Goal: Task Accomplishment & Management: Use online tool/utility

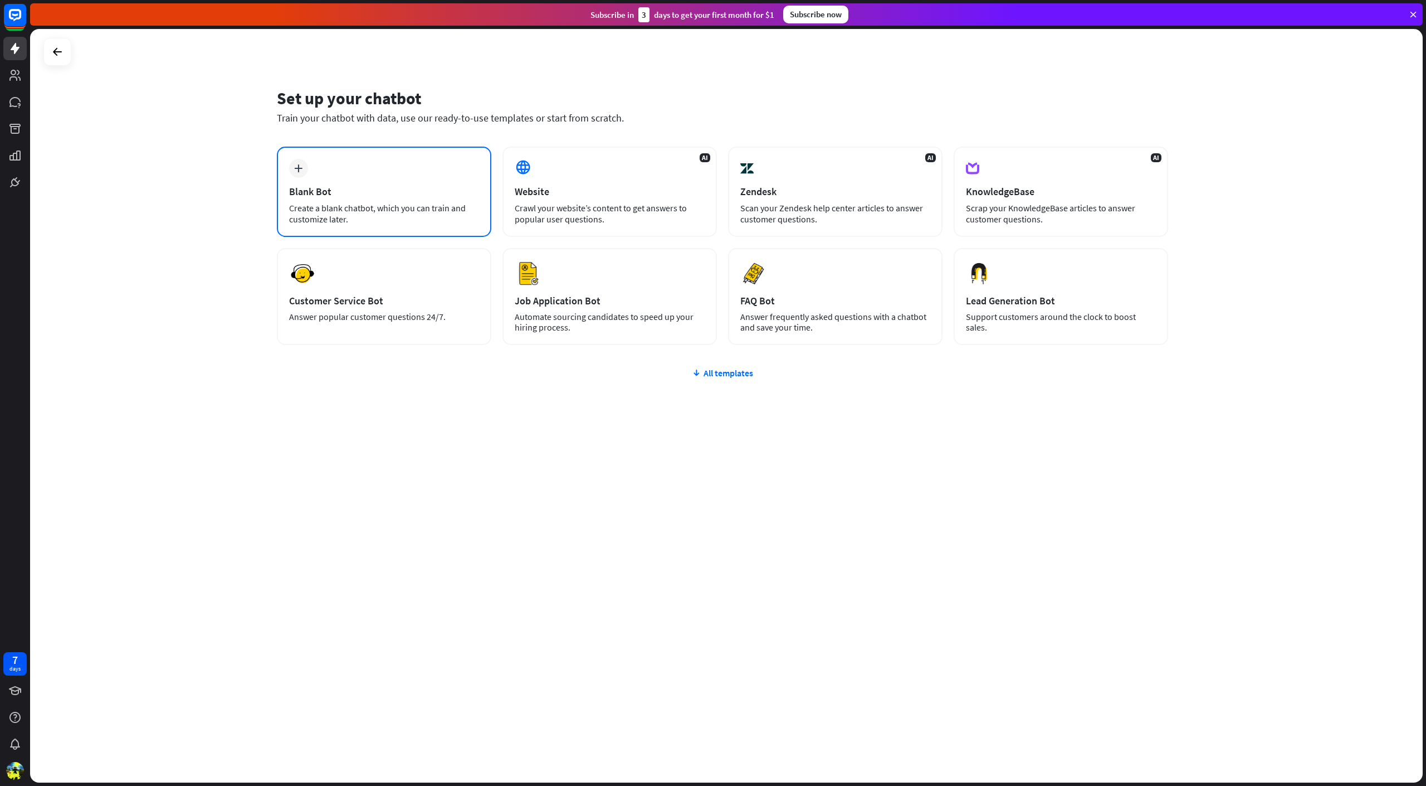
click at [457, 177] on div "plus Blank Bot Create a blank chatbot, which you can train and customize later." at bounding box center [384, 192] width 214 height 90
click at [449, 194] on div "Blank Bot" at bounding box center [384, 191] width 190 height 13
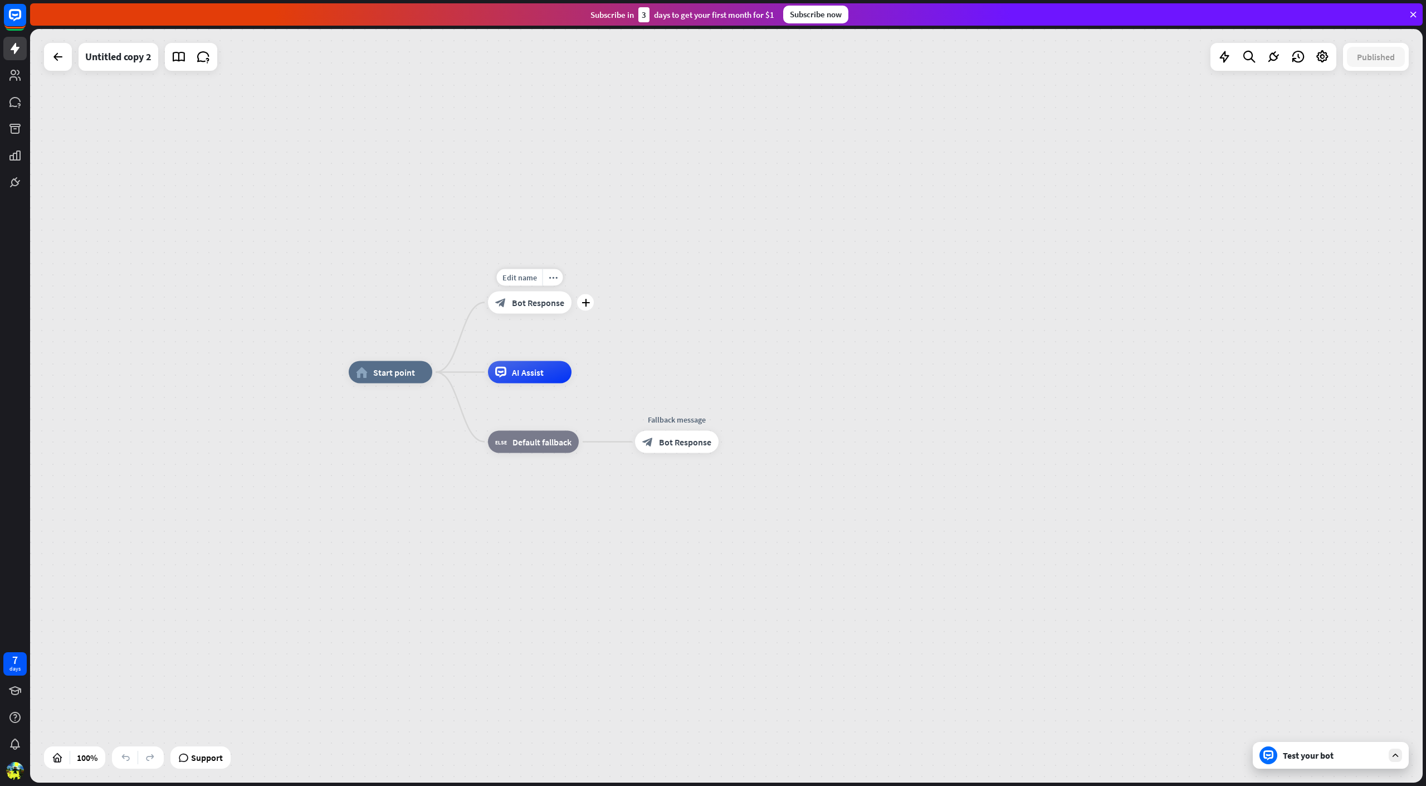
drag, startPoint x: 499, startPoint y: 324, endPoint x: 533, endPoint y: 316, distance: 34.9
click at [533, 314] on div "Edit name more_horiz plus block_bot_response Bot Response" at bounding box center [530, 302] width 84 height 22
drag, startPoint x: 533, startPoint y: 368, endPoint x: 559, endPoint y: 372, distance: 27.0
click at [548, 371] on div "AI Assist" at bounding box center [524, 374] width 84 height 22
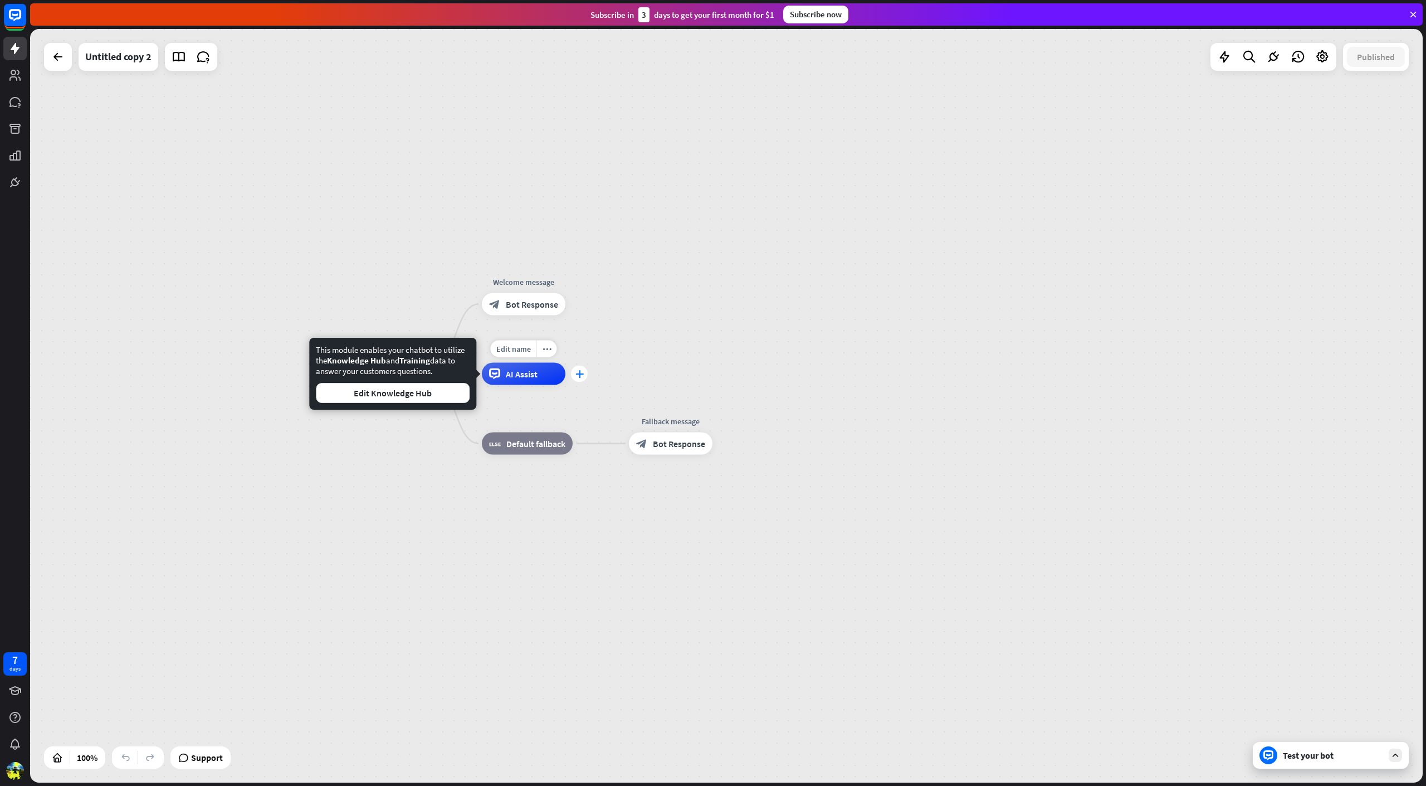
click at [587, 374] on div "plus" at bounding box center [579, 373] width 17 height 17
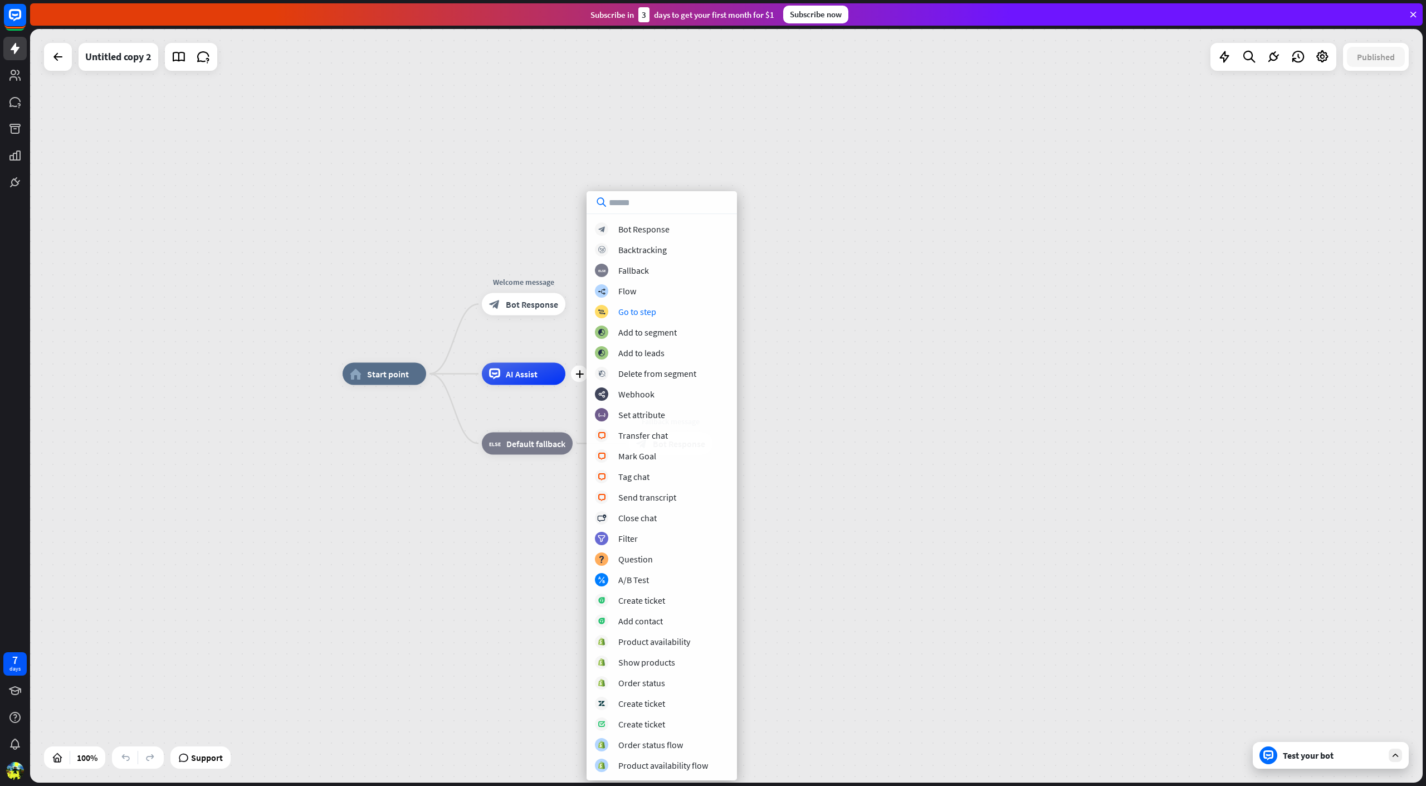
click at [843, 327] on div "home_2 Start point Welcome message block_bot_response Bot Response plus AI Assi…" at bounding box center [726, 405] width 1393 height 753
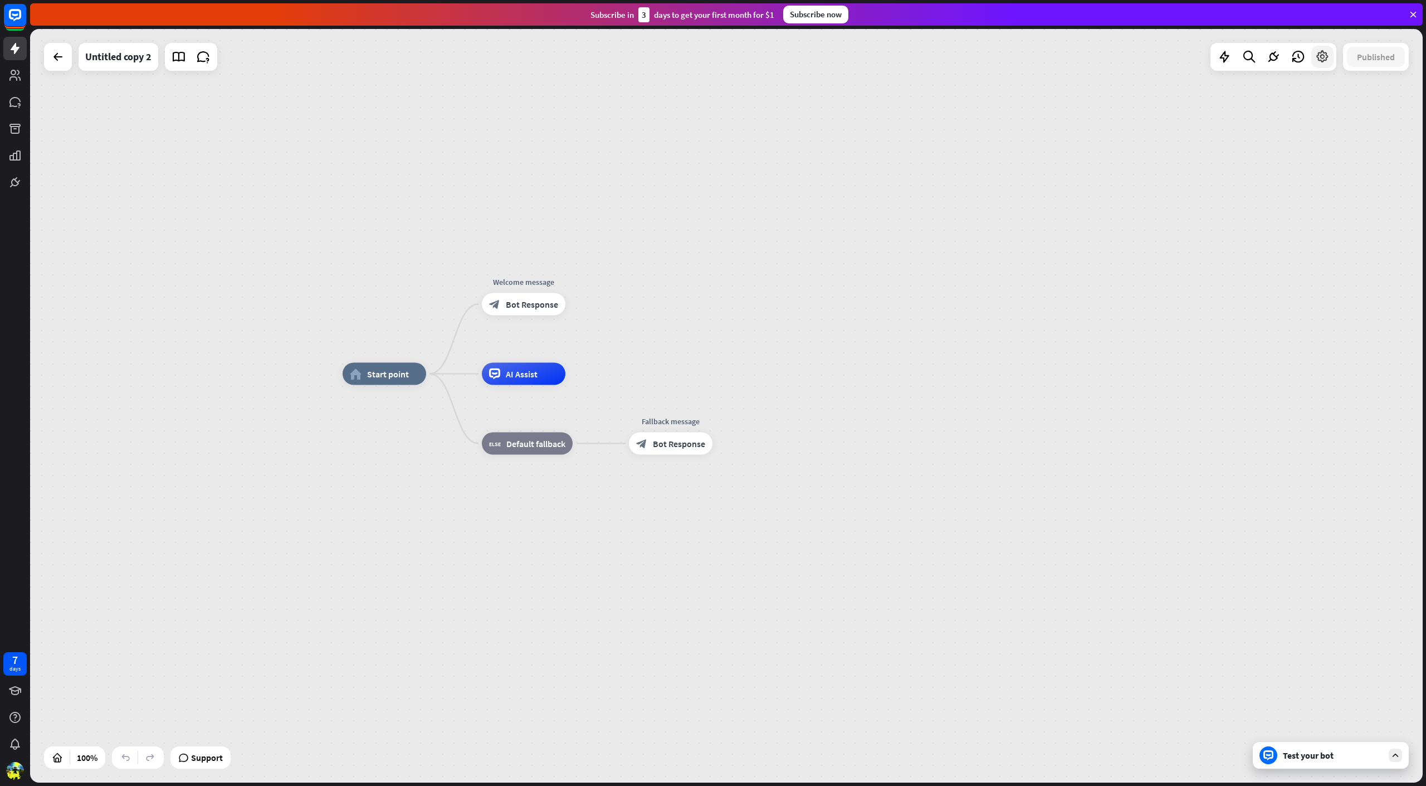
click at [1314, 57] on div at bounding box center [1322, 57] width 22 height 22
click at [1338, 61] on div "home_2 Start point Welcome message block_bot_response Bot Response AI Assist bl…" at bounding box center [726, 405] width 1393 height 753
click at [847, 378] on div "дом_2 Начальная точка Приветственное сообщение ответ_блок_бота Ответ бота Помощ…" at bounding box center [1039, 750] width 1393 height 753
click at [565, 378] on div "Изменить имя больше_желтого плюс Помощь ИИ" at bounding box center [524, 374] width 84 height 22
click at [582, 380] on div "плюс" at bounding box center [579, 373] width 17 height 17
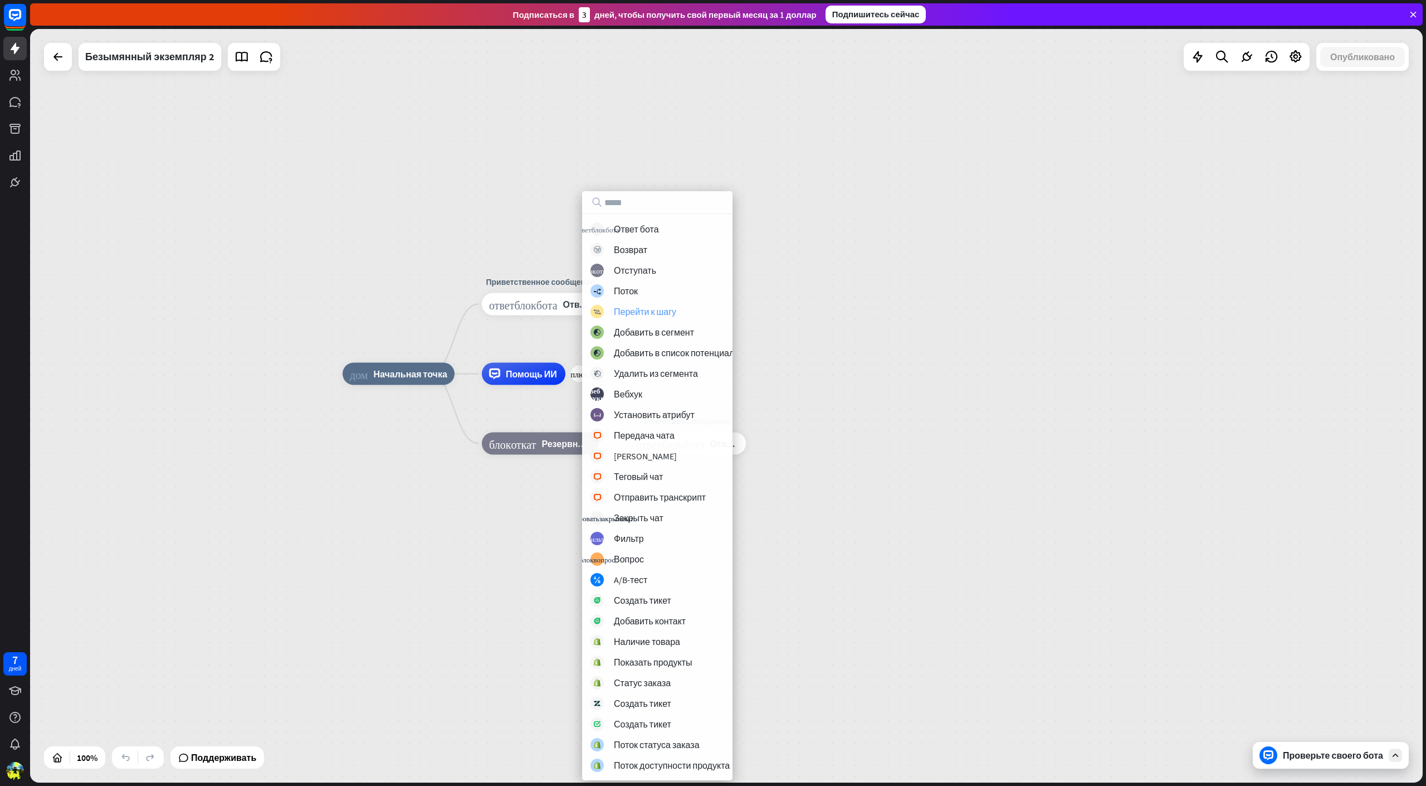
click at [679, 306] on div "block_goto Перейти к шагу" at bounding box center [693, 311] width 204 height 13
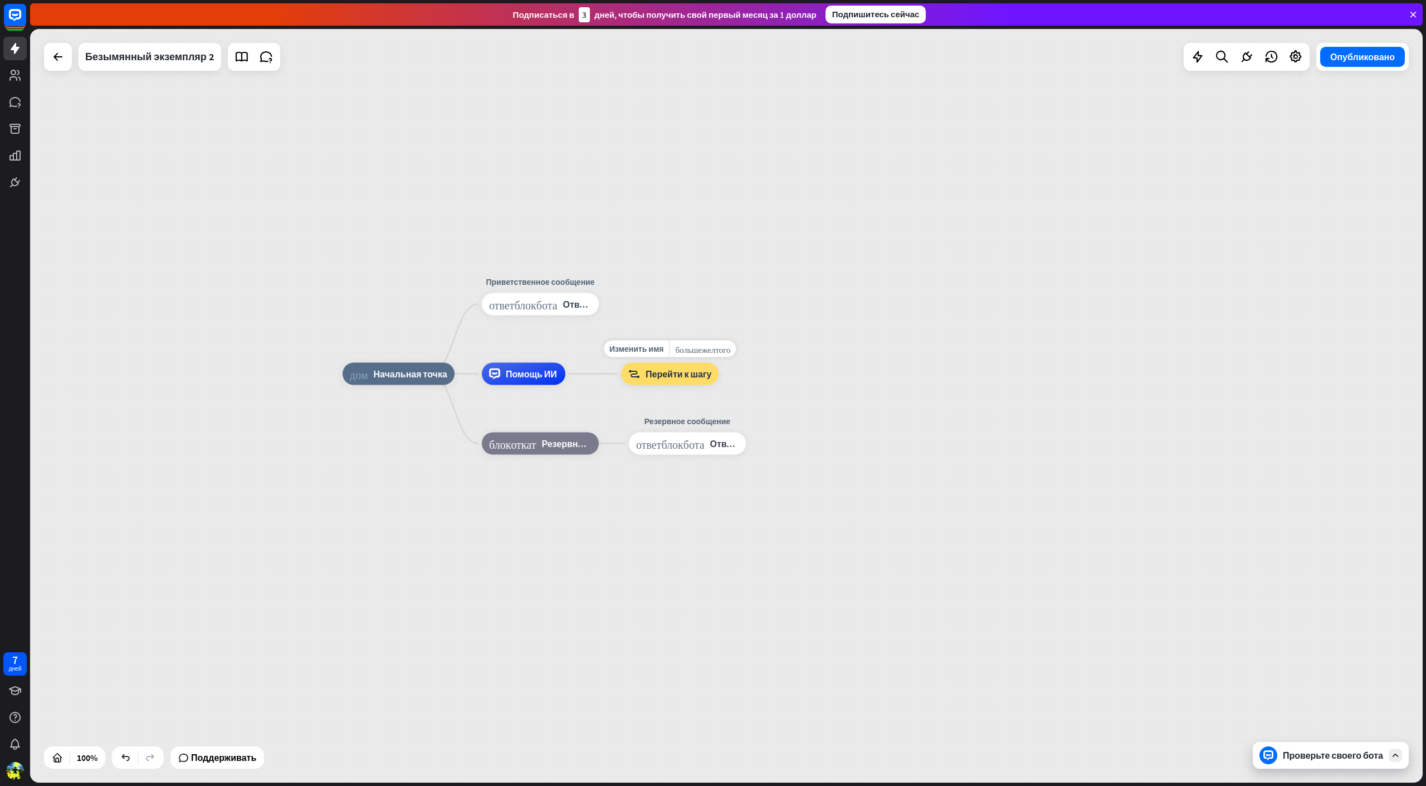
click at [705, 372] on font "Перейти к шагу" at bounding box center [679, 373] width 66 height 11
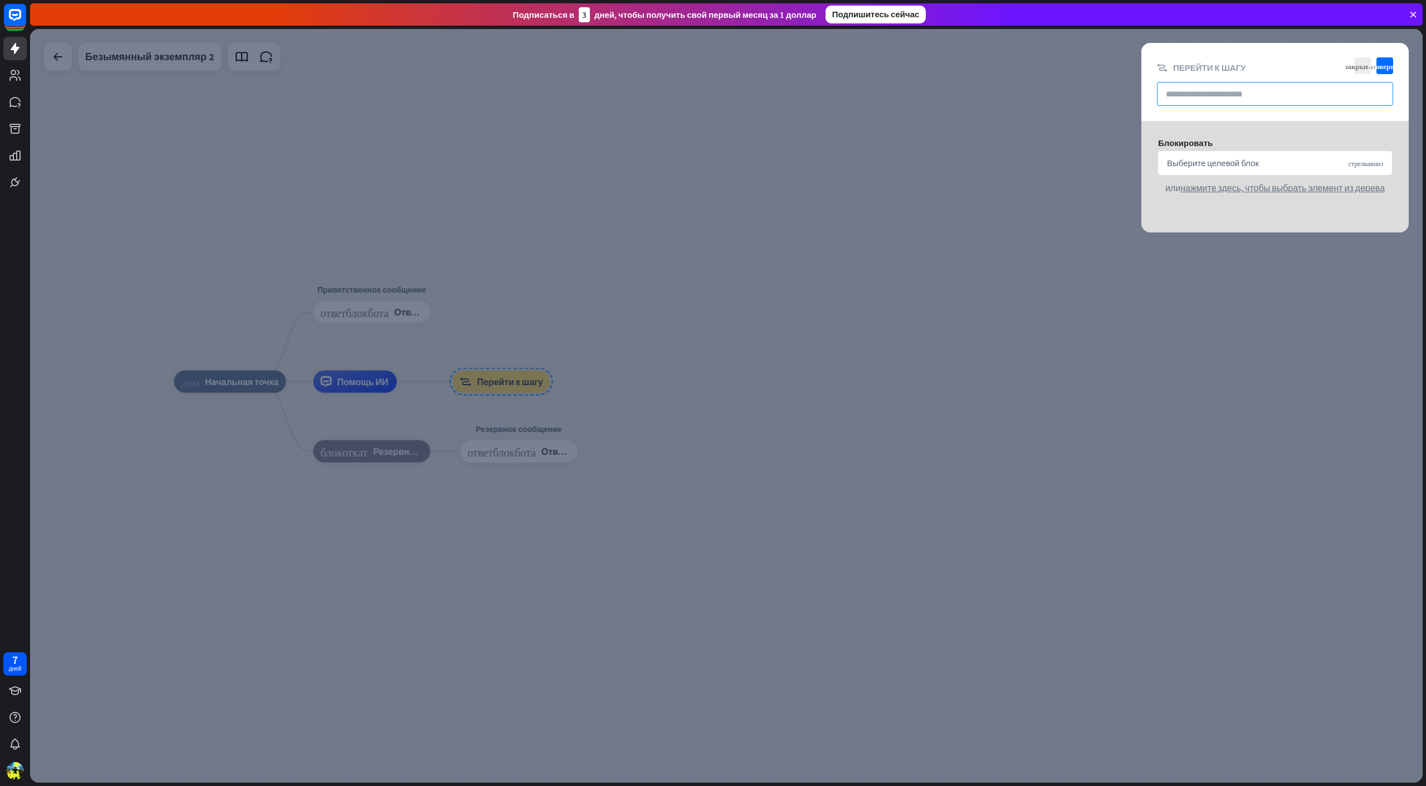
click at [1236, 96] on input "text" at bounding box center [1275, 94] width 236 height 24
click at [1251, 153] on div "Выберите целевой блок стрелка_вниз" at bounding box center [1275, 163] width 234 height 24
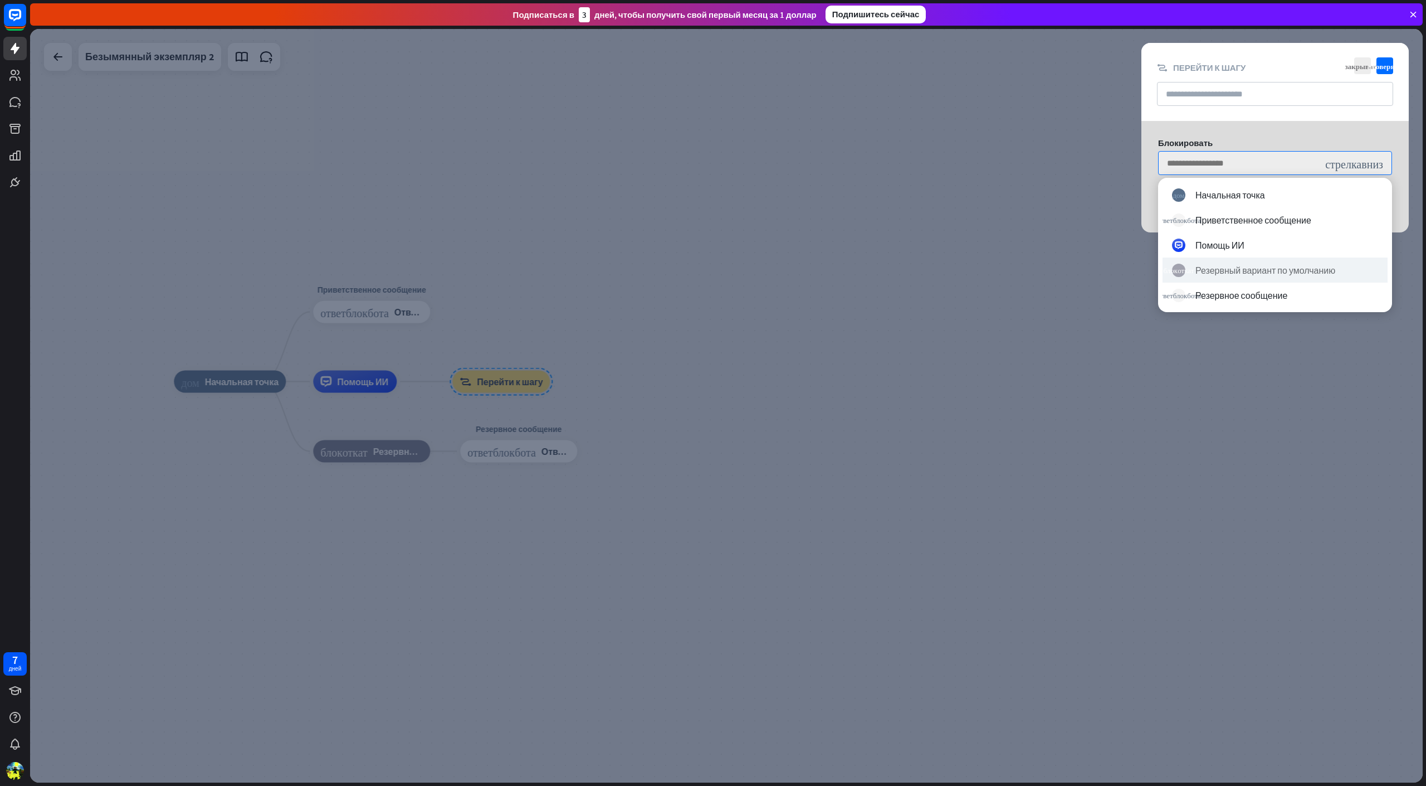
click at [1359, 260] on div "блок_откат Резервный вариант по умолчанию" at bounding box center [1275, 269] width 225 height 25
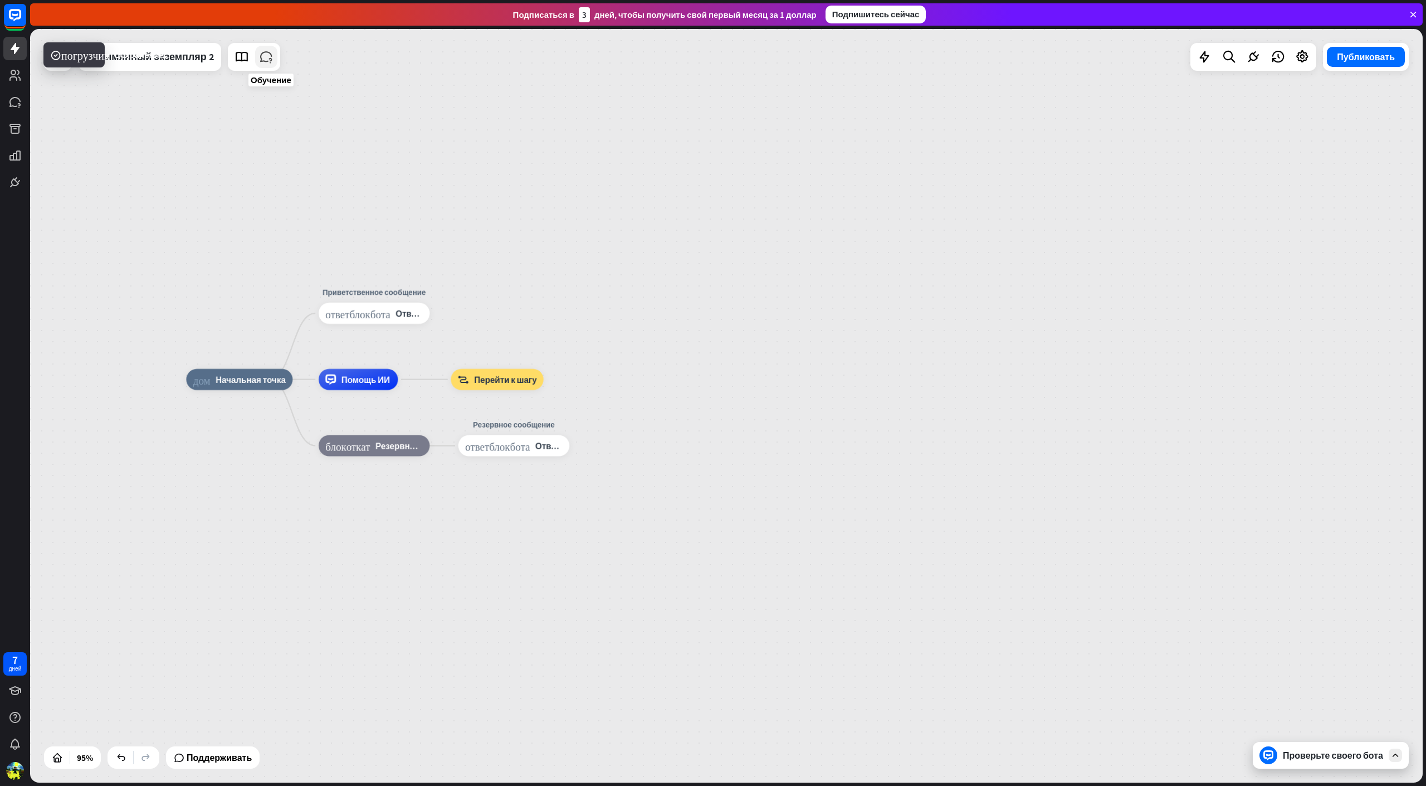
click at [275, 59] on link at bounding box center [266, 57] width 22 height 22
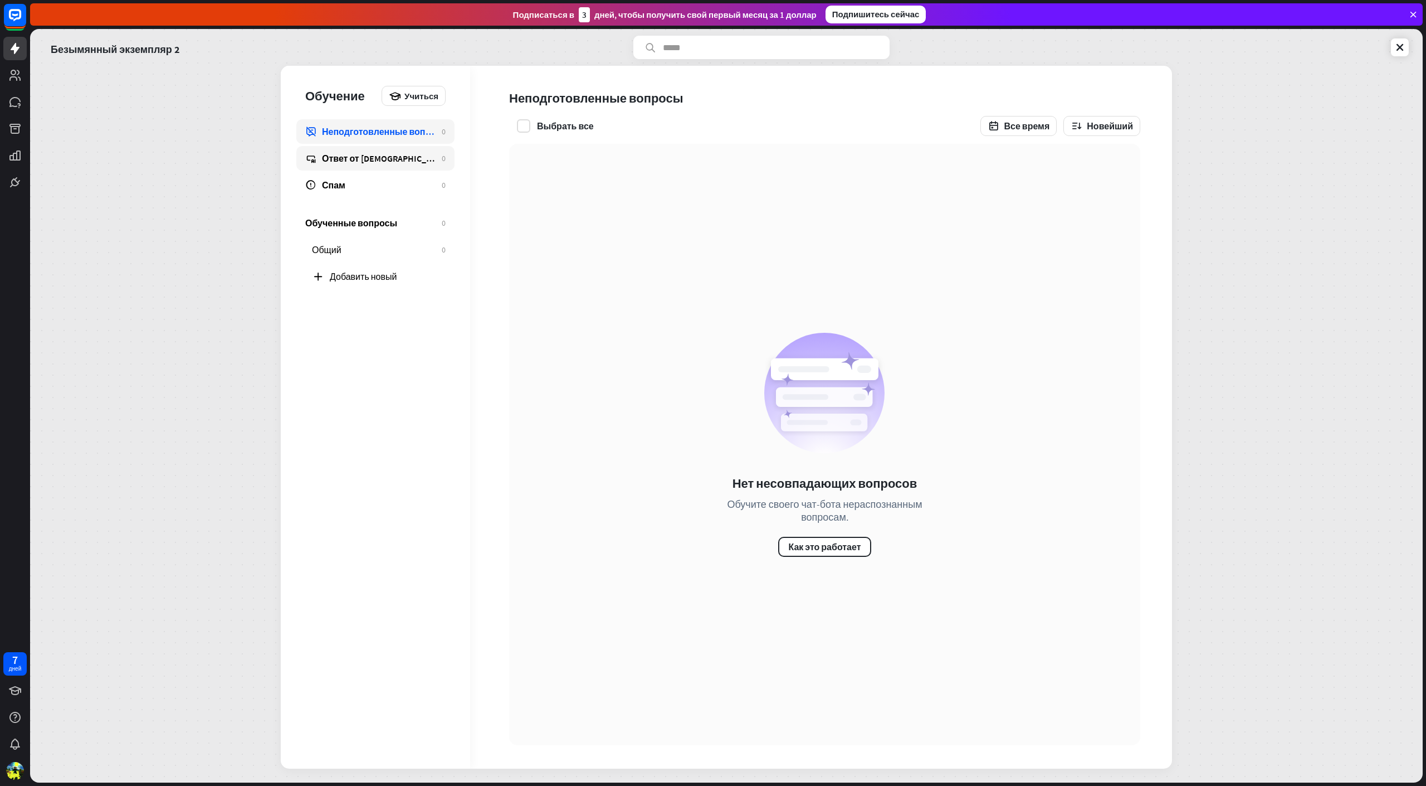
click at [326, 149] on link "Ответ от ИИ 0" at bounding box center [375, 158] width 158 height 25
click at [383, 166] on link "Ответ от ИИ 0" at bounding box center [375, 158] width 158 height 25
